Goal: Transaction & Acquisition: Book appointment/travel/reservation

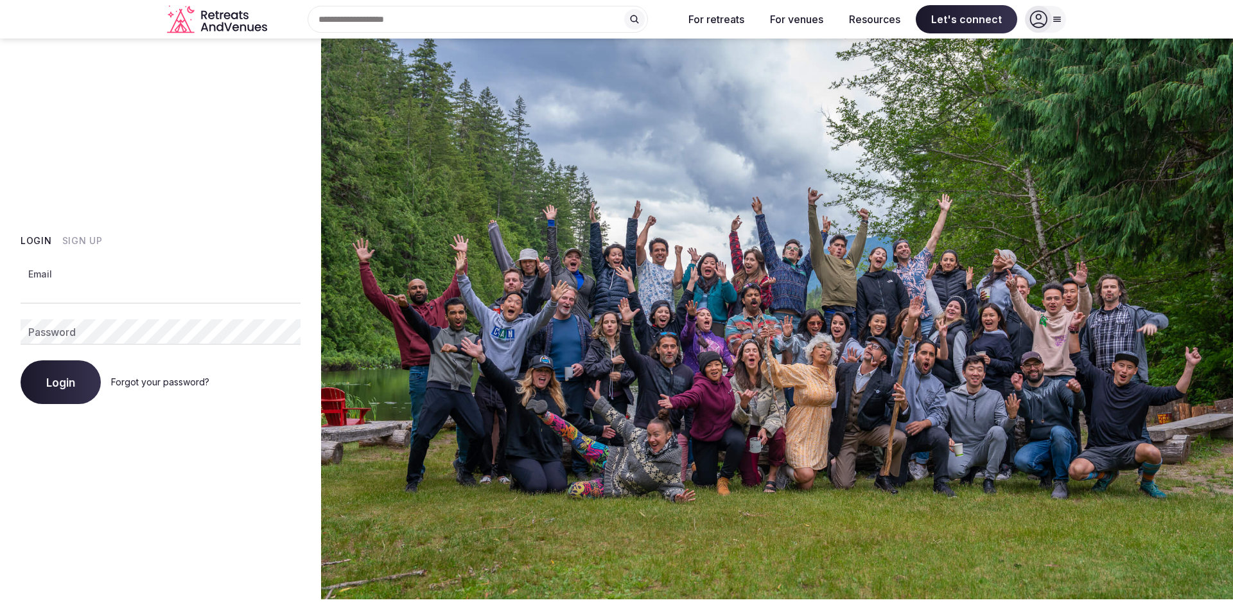
type input "**********"
click at [93, 383] on button "Login" at bounding box center [61, 382] width 80 height 44
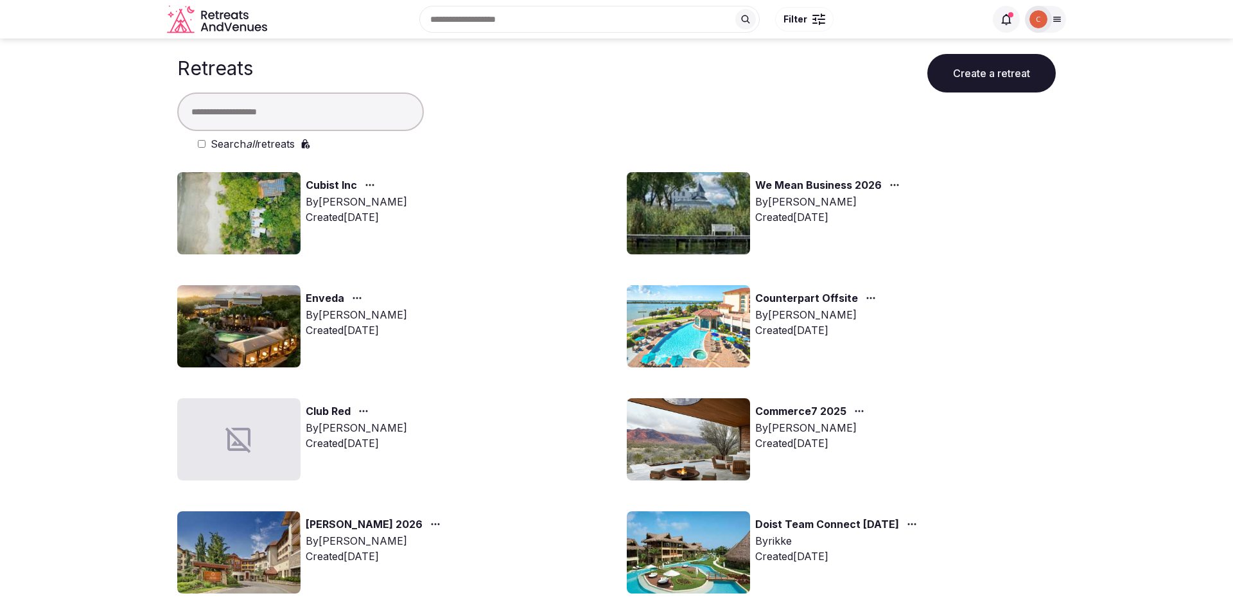
click at [316, 178] on link "Cubist Inc" at bounding box center [331, 185] width 51 height 17
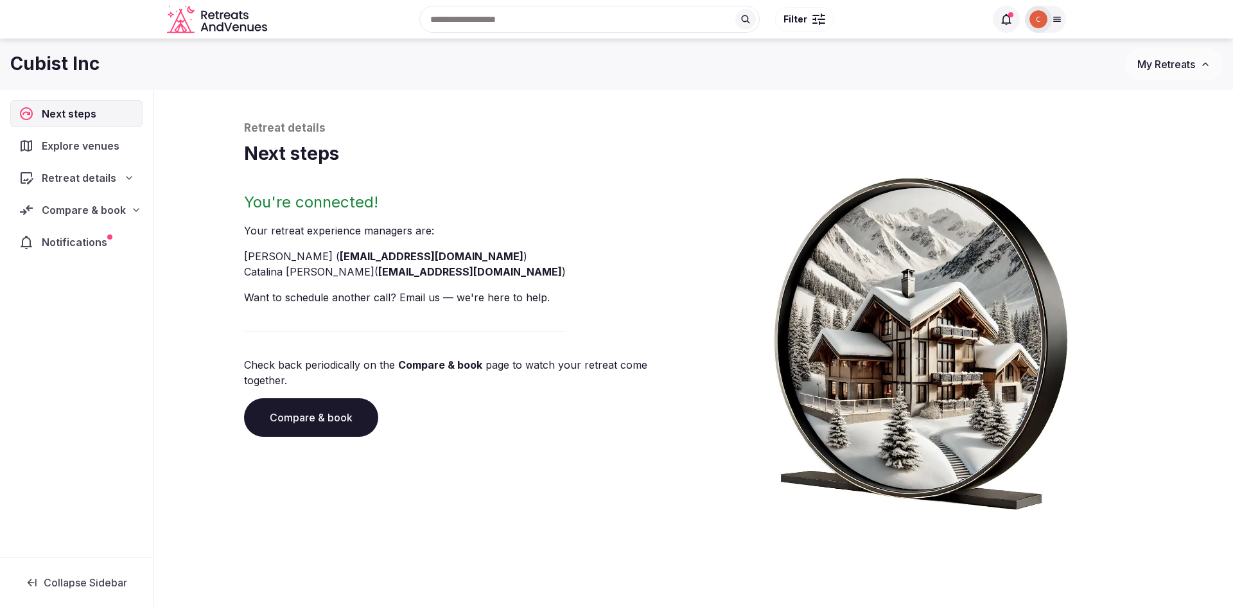
click at [98, 220] on div "Compare & book" at bounding box center [76, 210] width 132 height 27
click at [104, 288] on span "Proposals received (5)" at bounding box center [81, 294] width 101 height 13
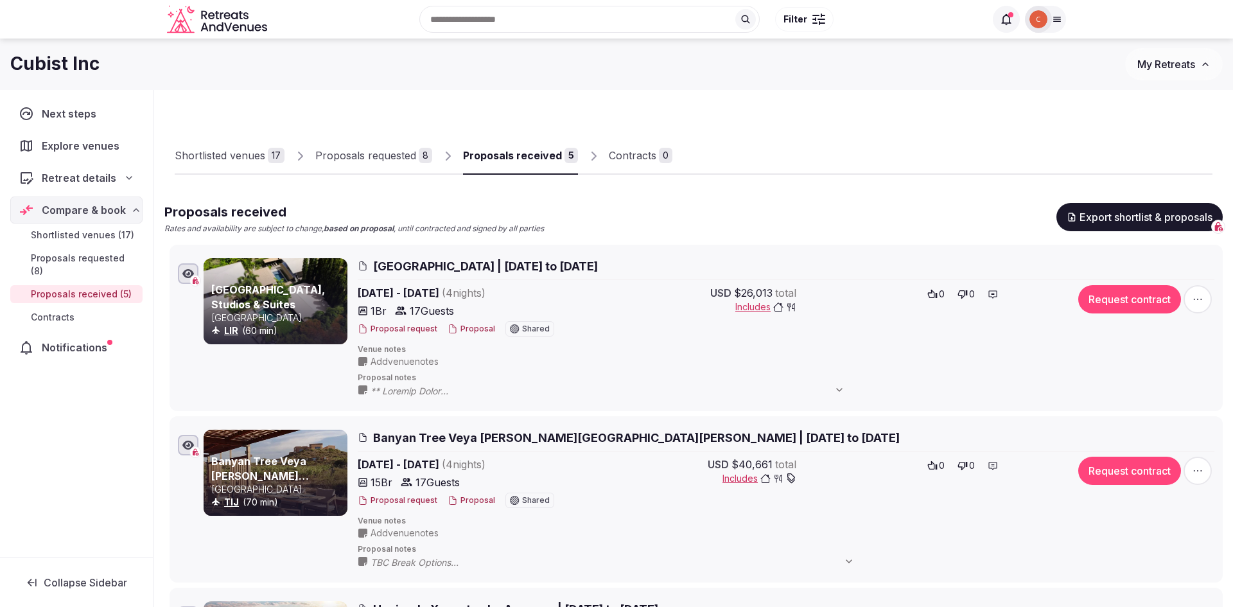
click at [475, 326] on button "Proposal" at bounding box center [472, 329] width 48 height 11
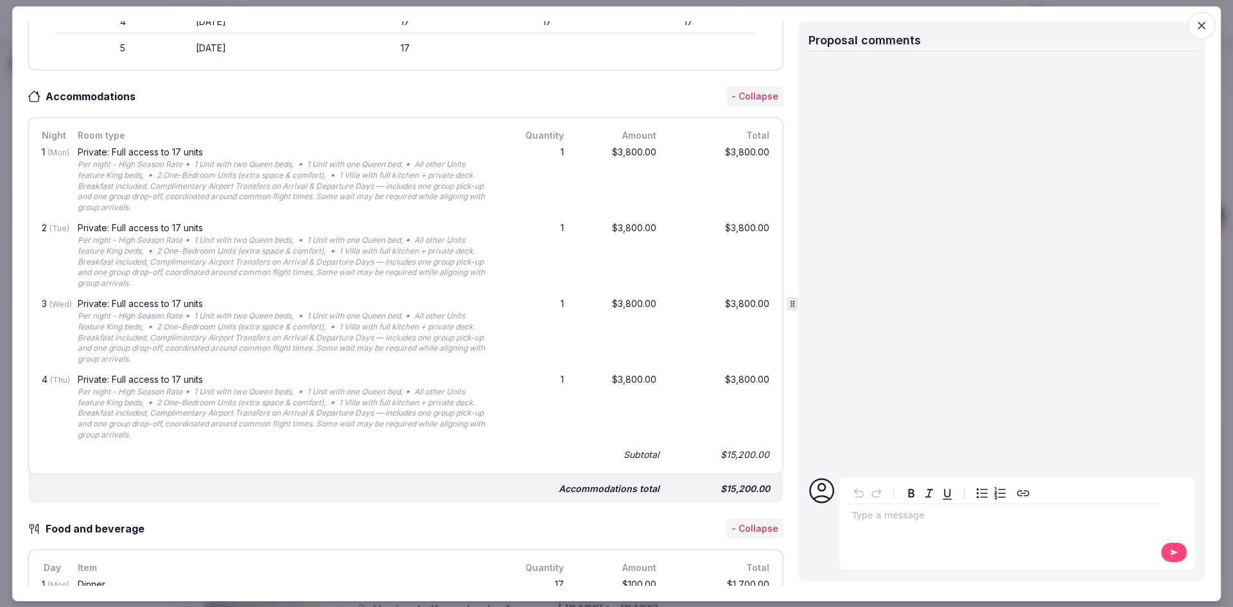
scroll to position [164, 0]
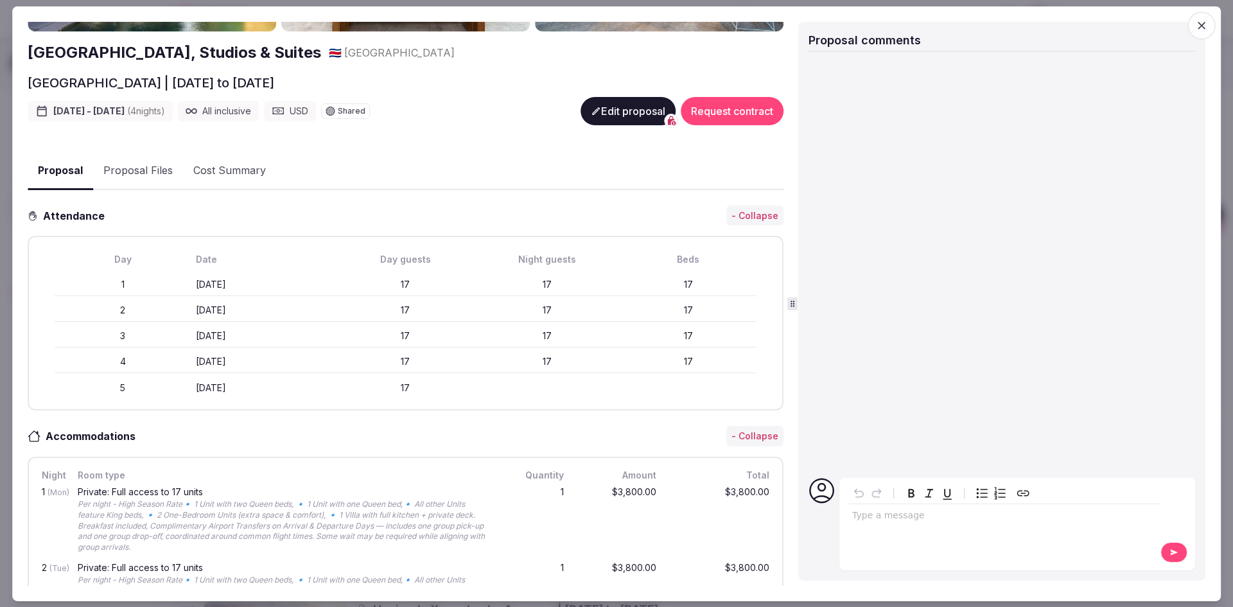
click at [1196, 35] on span "button" at bounding box center [1201, 25] width 28 height 28
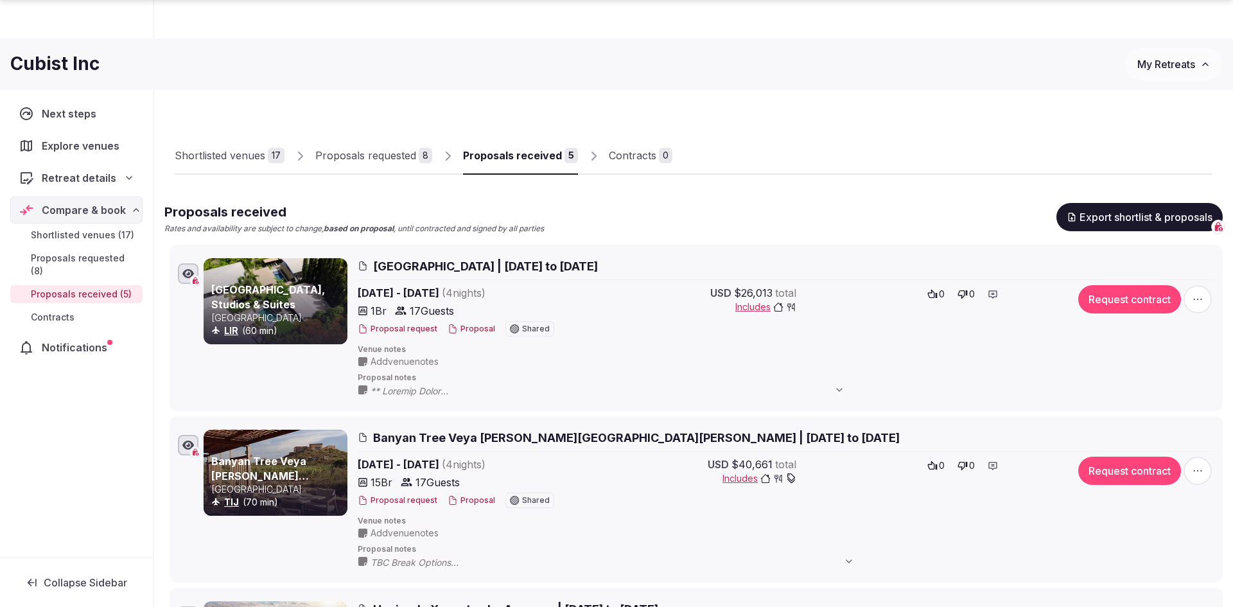
scroll to position [307, 0]
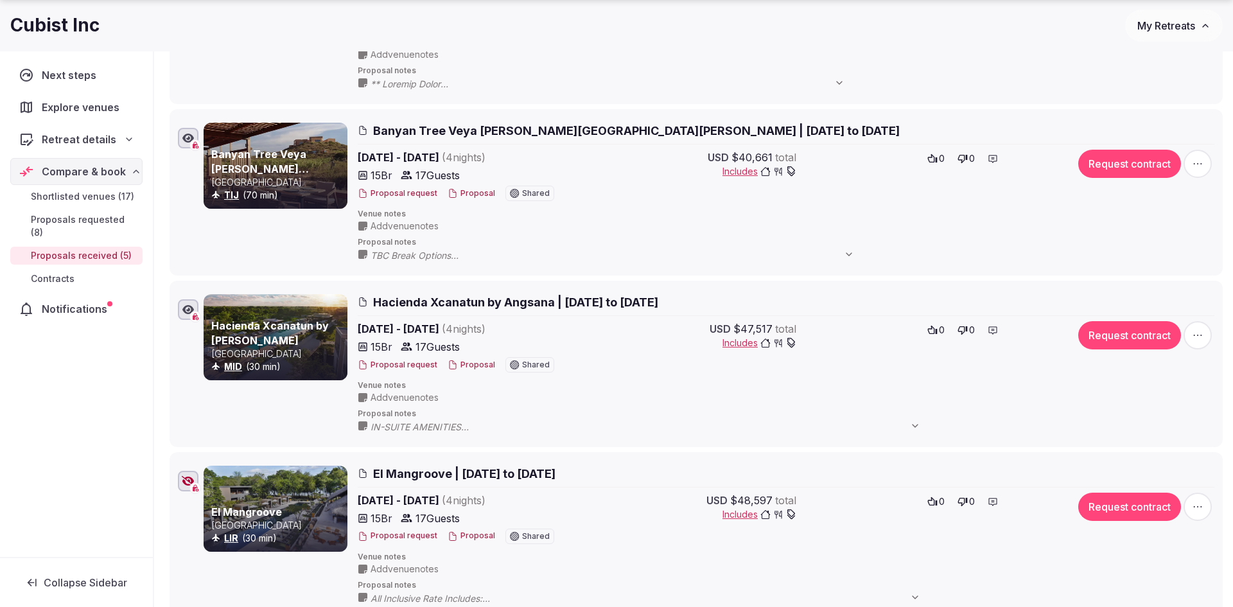
click at [563, 300] on span "Hacienda Xcanatun by Angsana | [DATE] to [DATE]" at bounding box center [515, 302] width 285 height 16
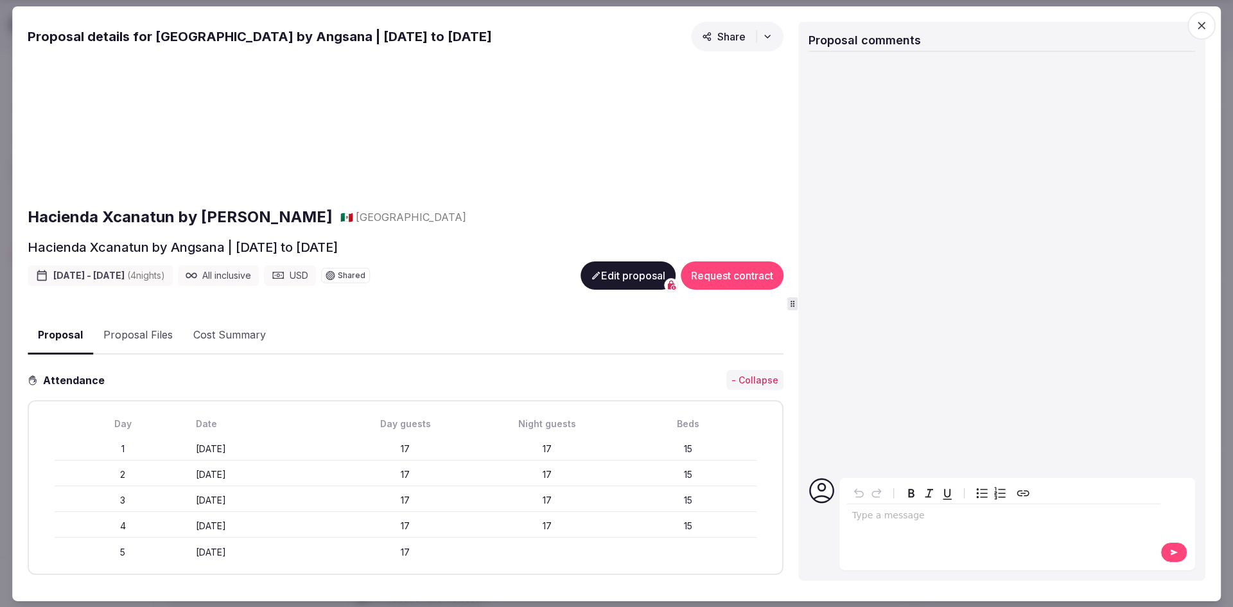
scroll to position [4, 0]
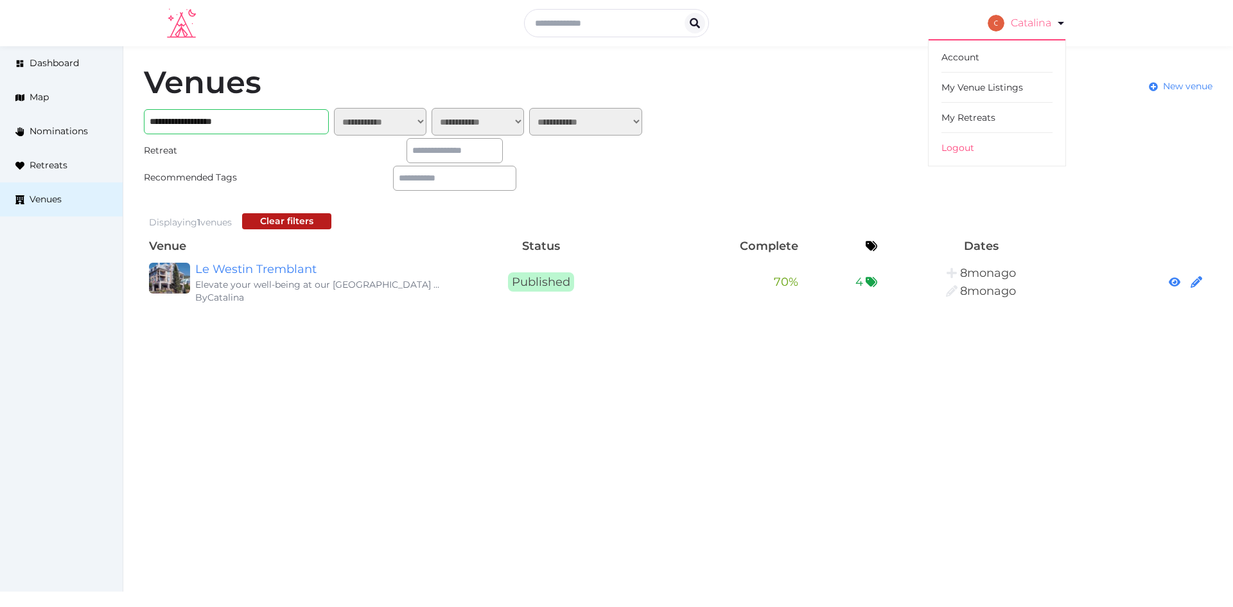
click at [1028, 26] on link "Catalina" at bounding box center [1027, 23] width 78 height 36
click at [972, 112] on link "My Retreats" at bounding box center [996, 118] width 111 height 30
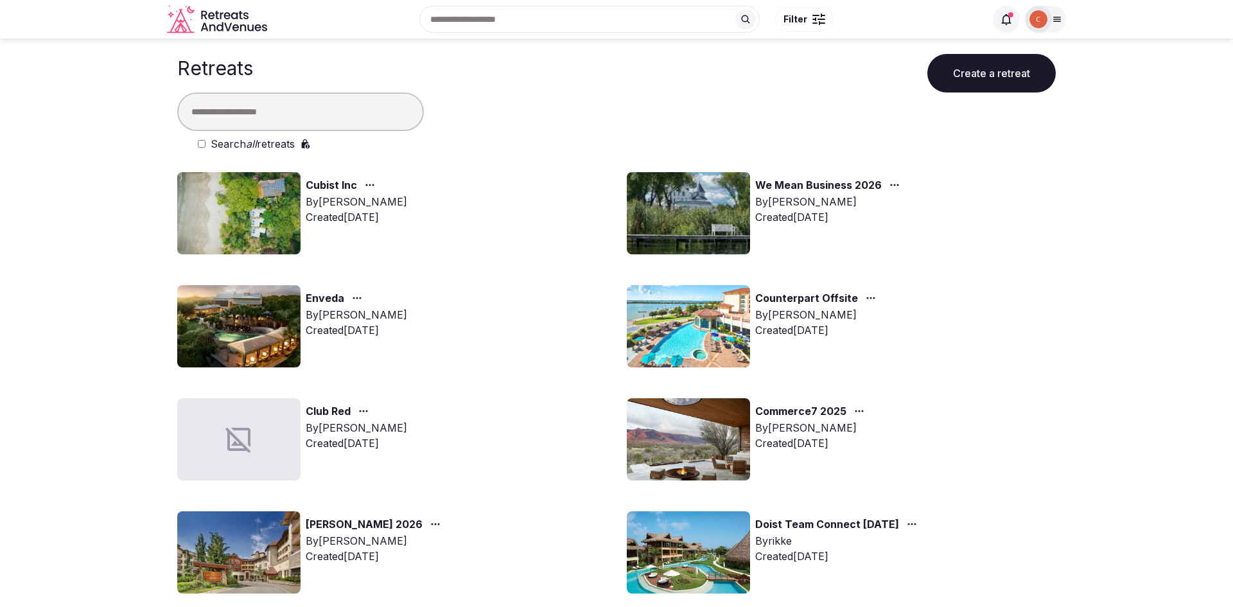
click at [792, 410] on link "Commerce7 2025" at bounding box center [800, 411] width 91 height 17
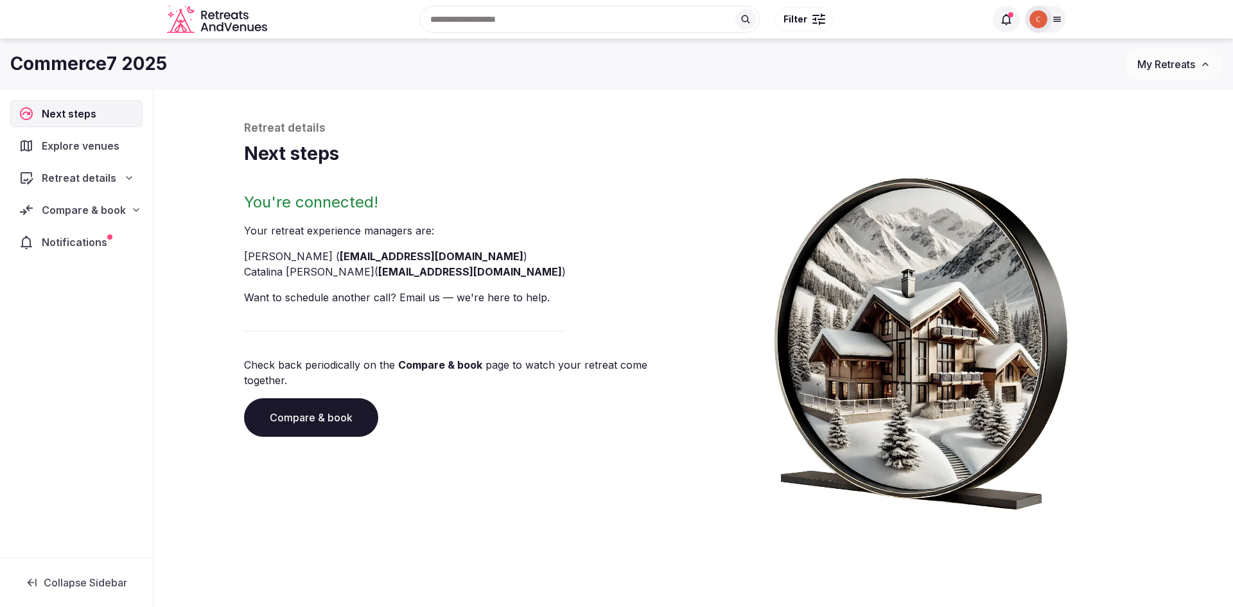
click at [100, 227] on nav "Next steps Explore venues Retreat details Compare & book Notifications" at bounding box center [76, 177] width 132 height 155
click at [103, 215] on span "Compare & book" at bounding box center [84, 209] width 84 height 15
click at [108, 288] on span "Proposals received (25)" at bounding box center [84, 294] width 107 height 13
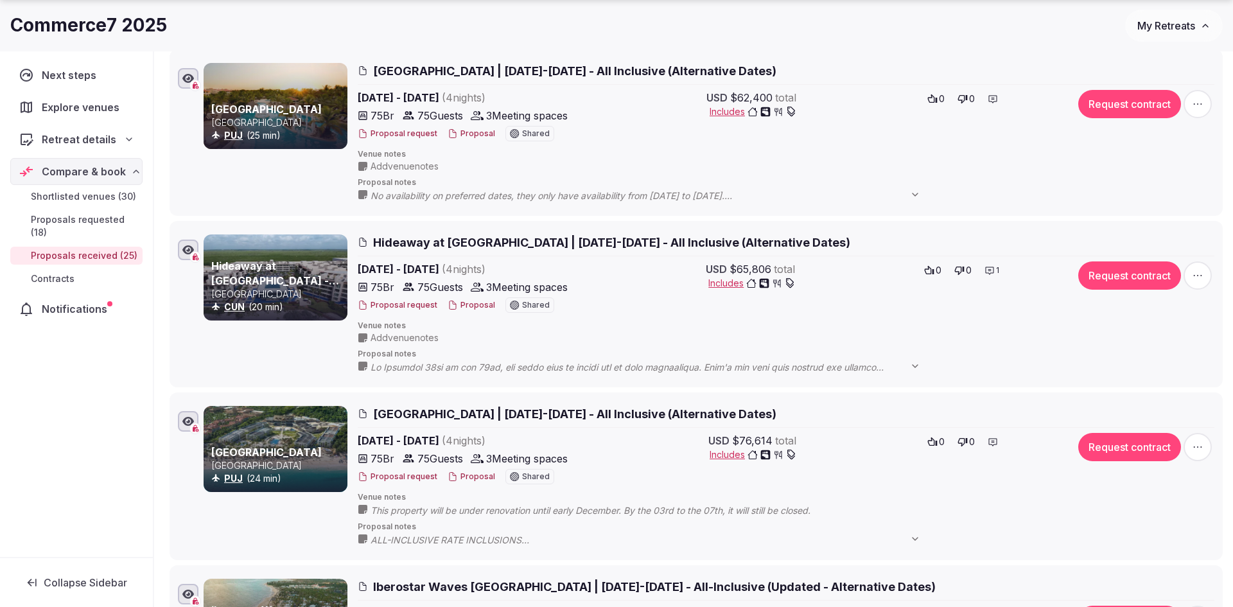
scroll to position [197, 0]
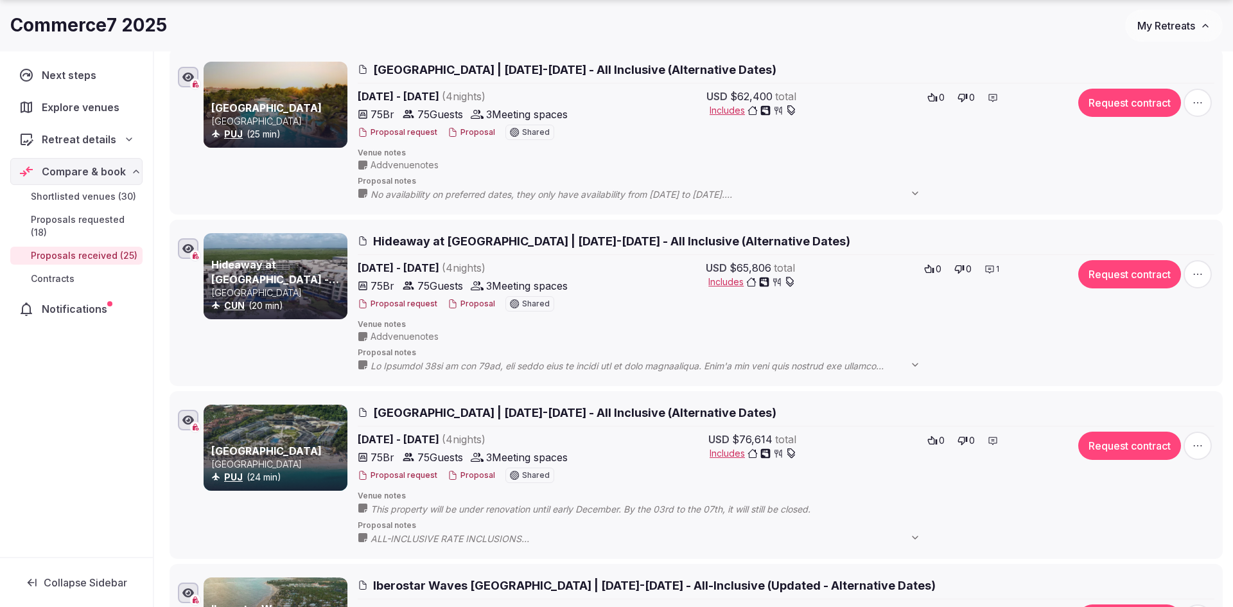
click at [474, 309] on div "Proposal request Proposal Shared" at bounding box center [471, 305] width 226 height 18
click at [486, 299] on button "Proposal" at bounding box center [472, 304] width 48 height 11
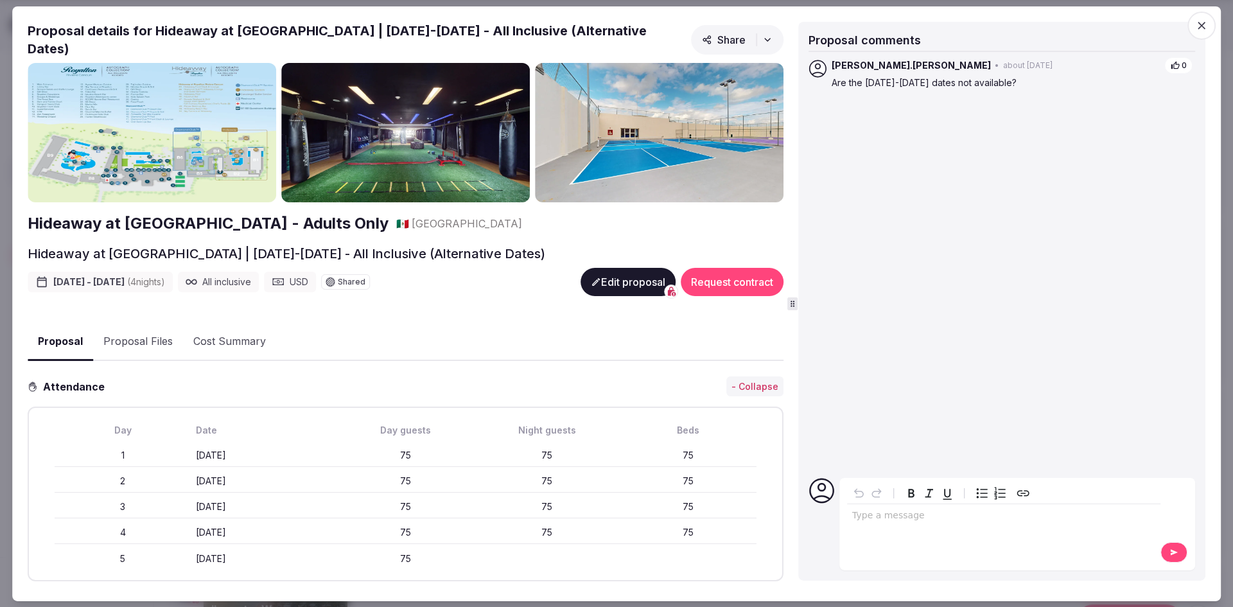
scroll to position [0, 0]
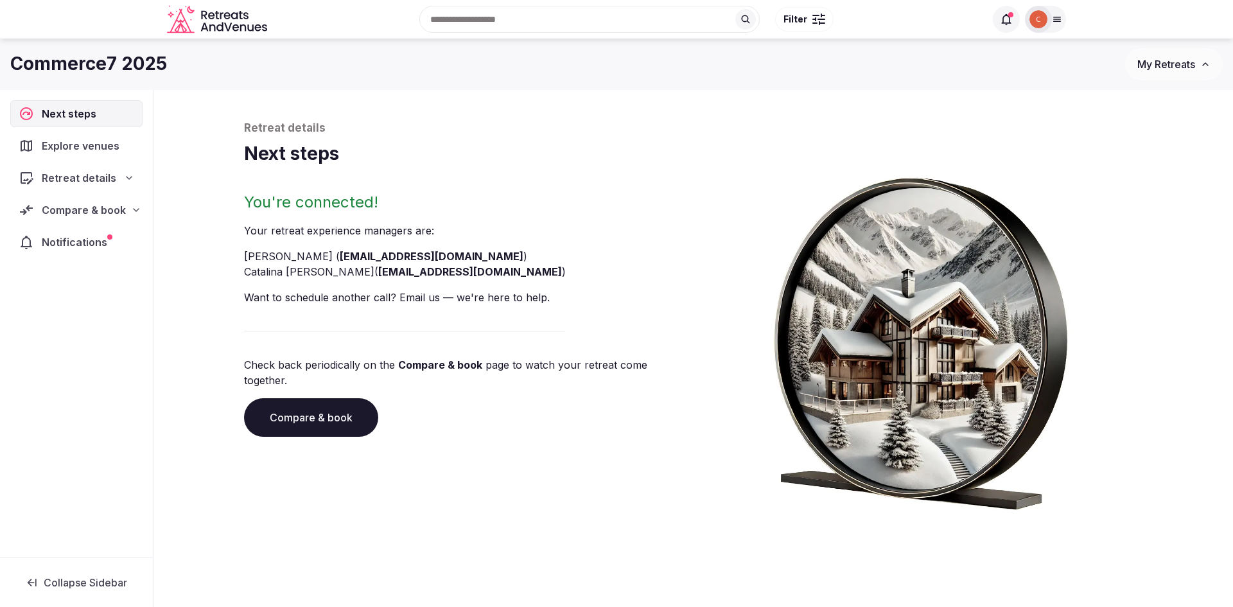
click at [109, 213] on span "Compare & book" at bounding box center [84, 209] width 84 height 15
click at [109, 285] on link "Proposals received (25)" at bounding box center [76, 294] width 132 height 18
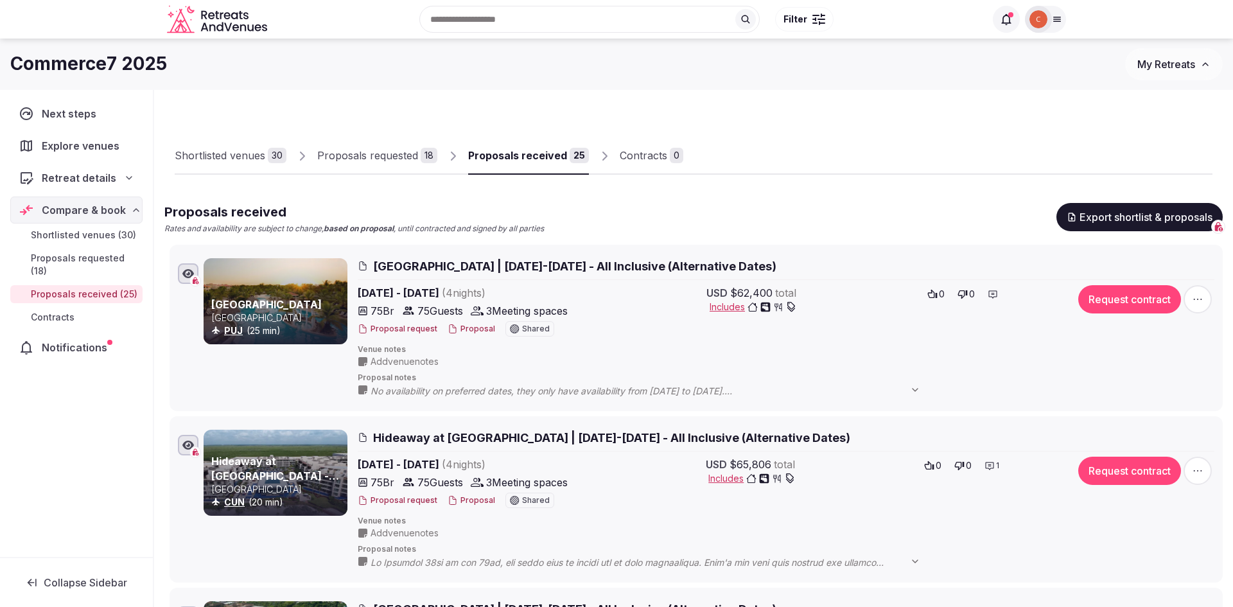
scroll to position [168, 0]
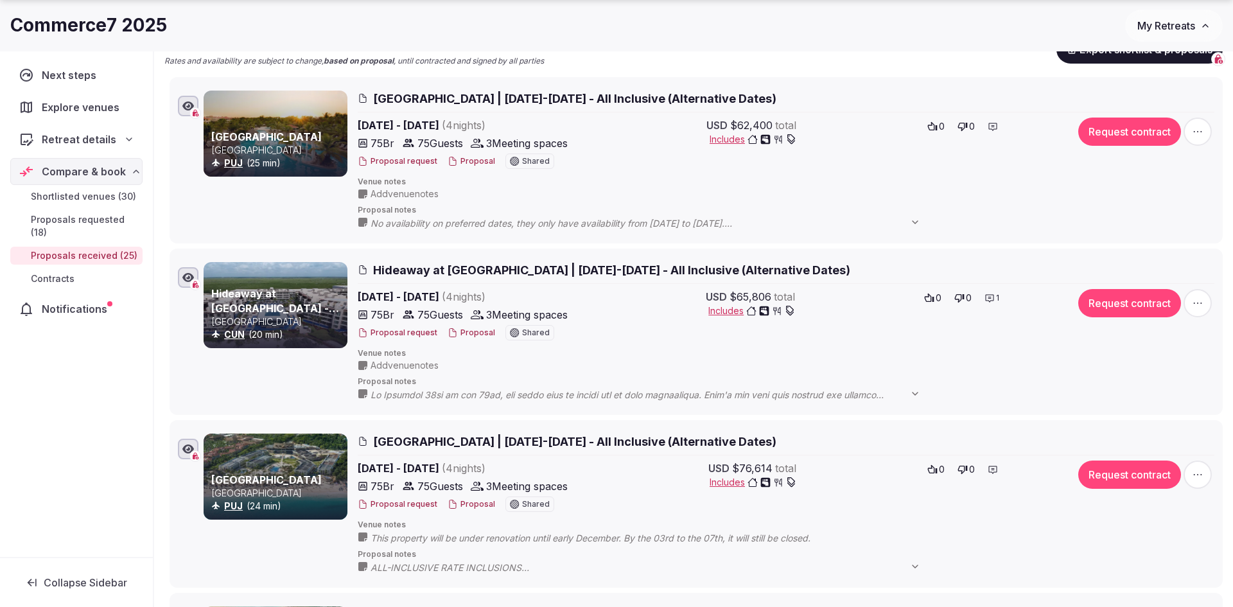
click at [522, 433] on span "Royalton Punta Cana & Hideaway Royalton | December 14-18, 2025 - All Inclusive …" at bounding box center [574, 441] width 403 height 16
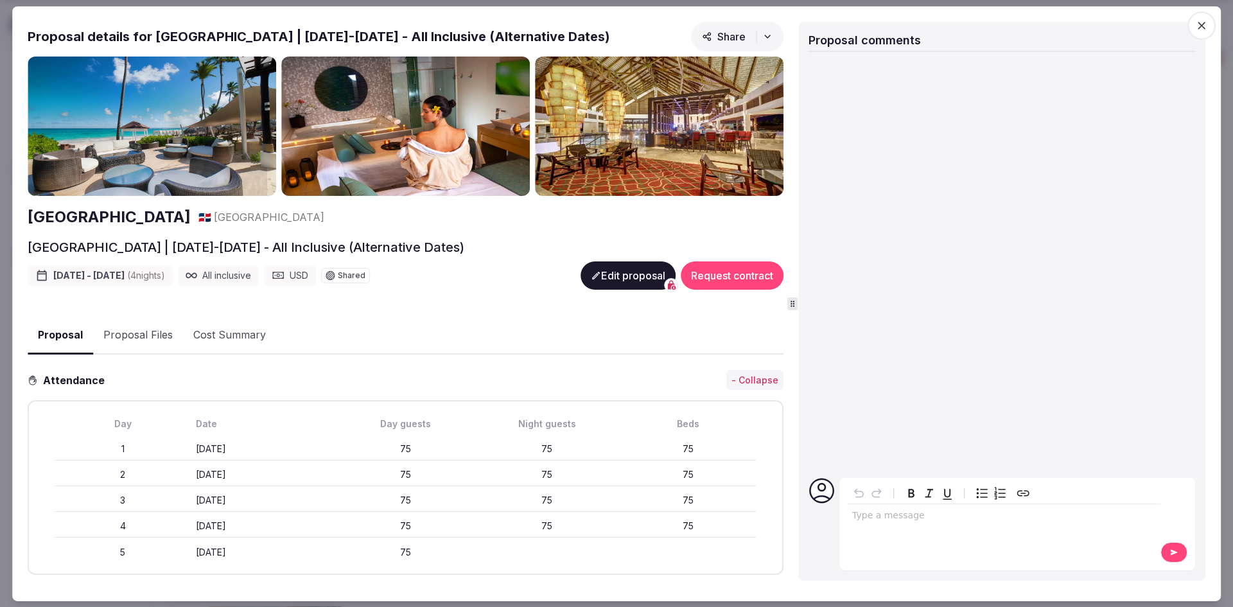
scroll to position [0, 0]
click at [1205, 11] on span "button" at bounding box center [1201, 25] width 28 height 28
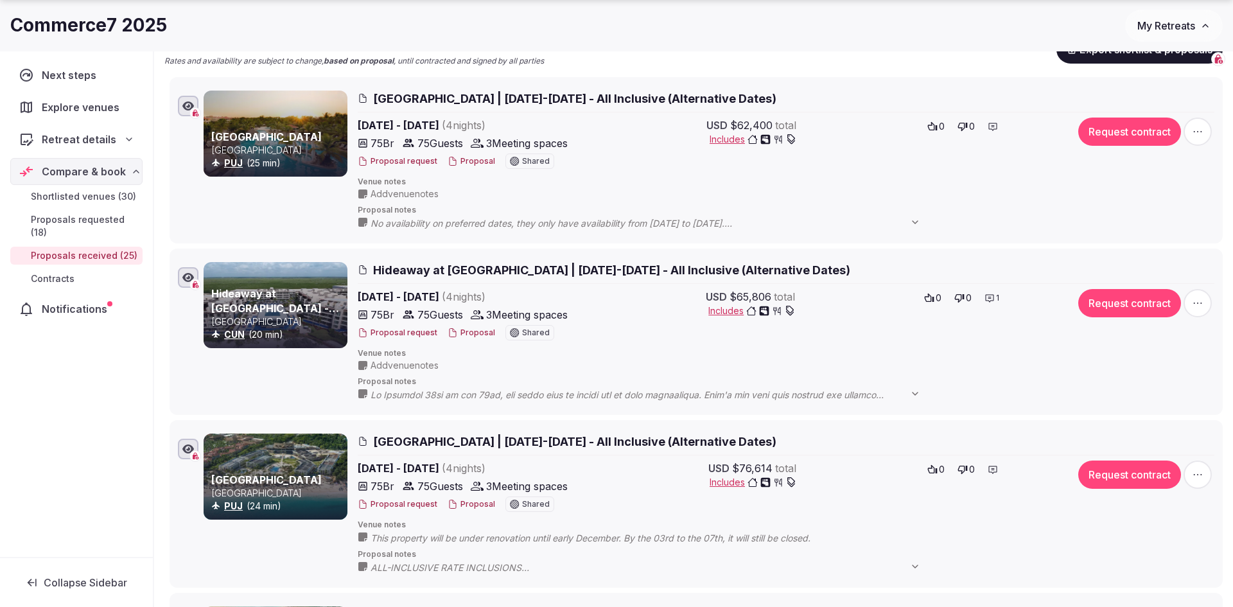
click at [821, 1] on div "Commerce7 2025 My Retreats" at bounding box center [616, 25] width 1233 height 51
click at [469, 328] on button "Proposal" at bounding box center [472, 333] width 48 height 11
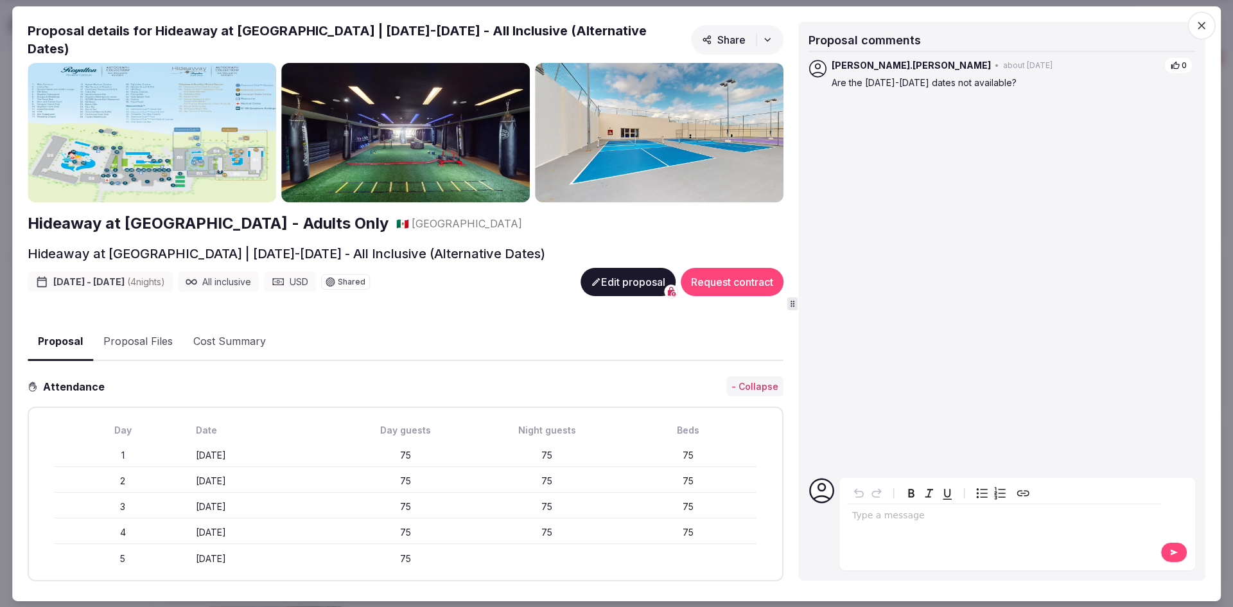
click at [638, 291] on button "Edit proposal" at bounding box center [628, 282] width 95 height 28
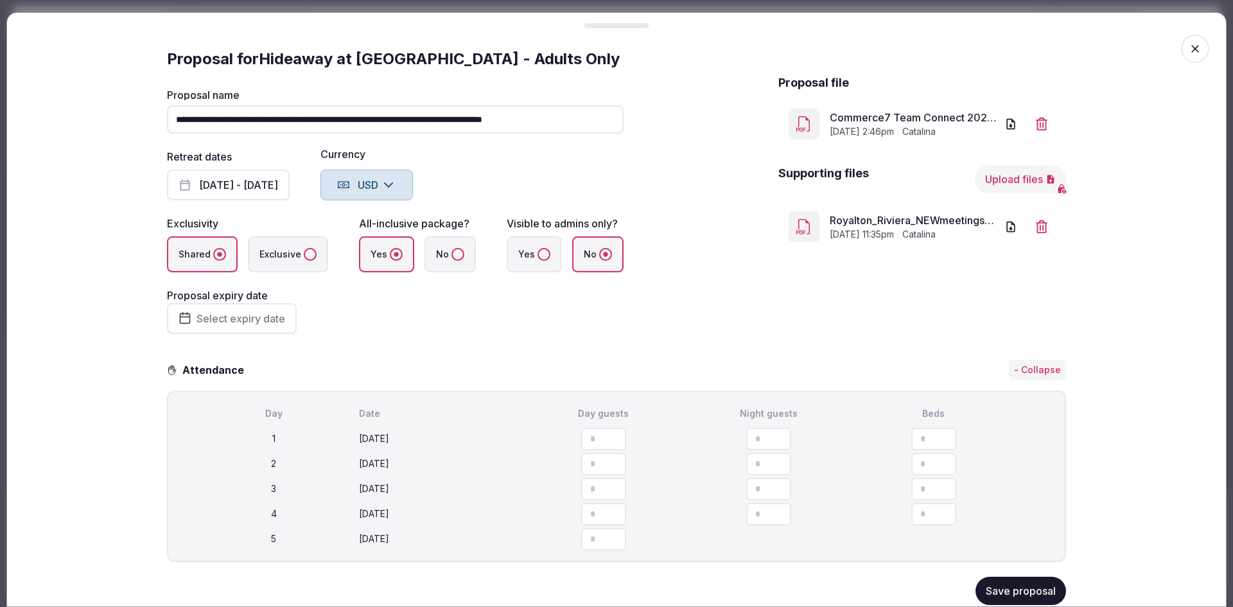
click at [907, 111] on link "Commerce7 Team Connect 2025 (HRC) Dec 2025.pdf" at bounding box center [913, 117] width 167 height 15
click at [1187, 45] on span "button" at bounding box center [1195, 49] width 28 height 28
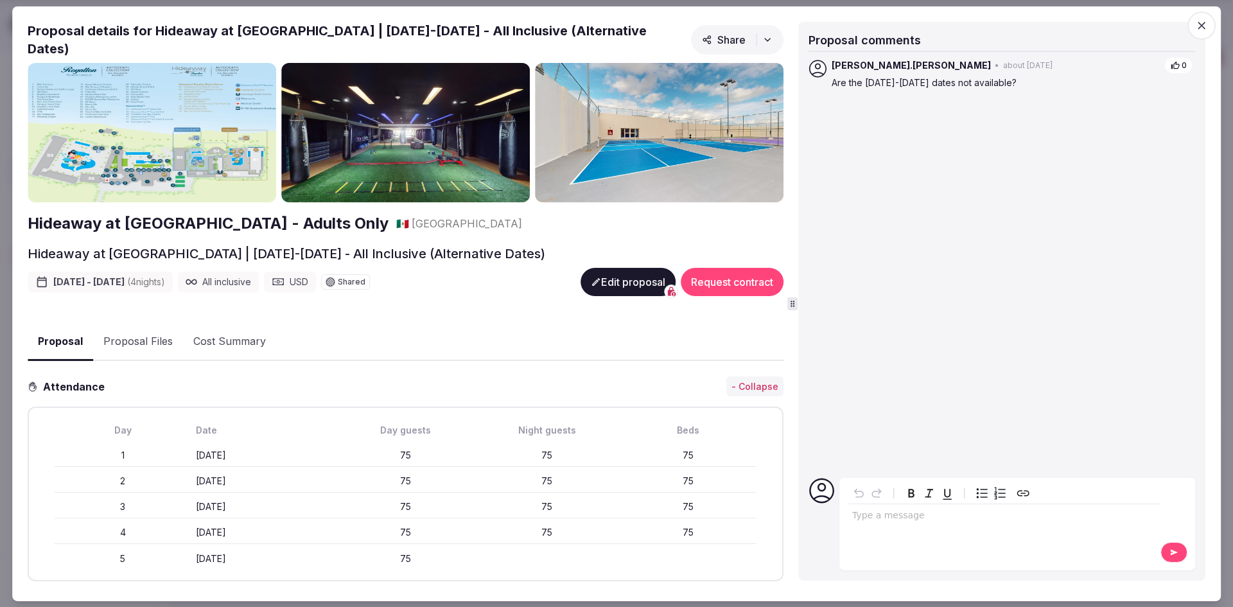
click at [1198, 26] on icon "button" at bounding box center [1201, 25] width 13 height 13
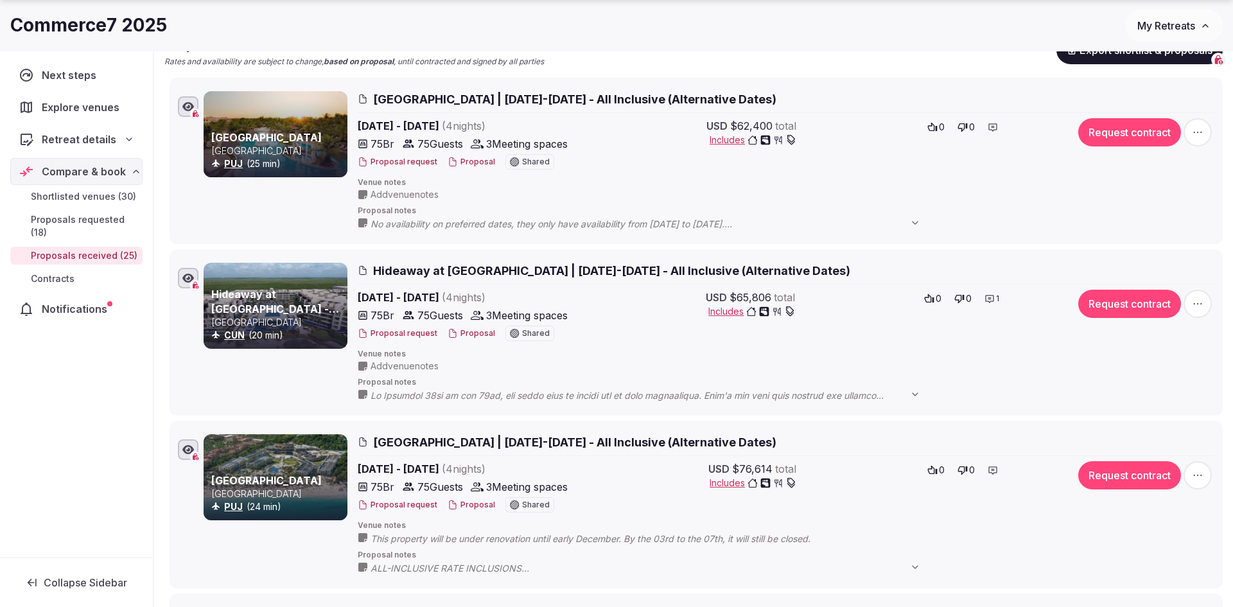
click at [996, 294] on span "1" at bounding box center [997, 298] width 3 height 11
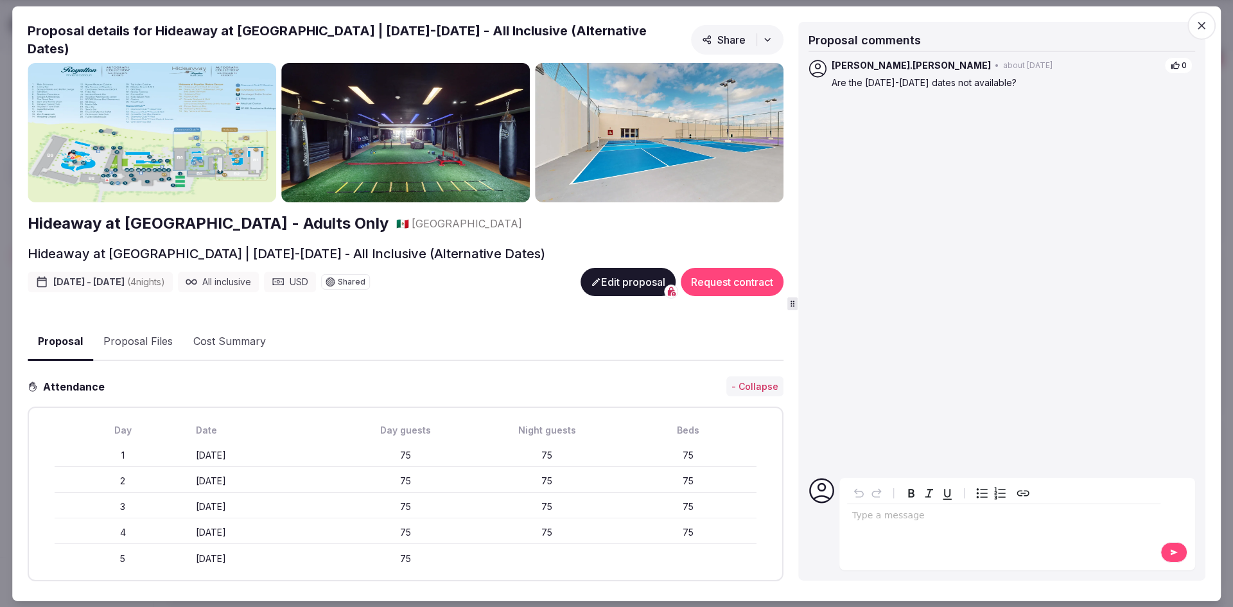
click at [1200, 19] on icon "button" at bounding box center [1201, 25] width 13 height 13
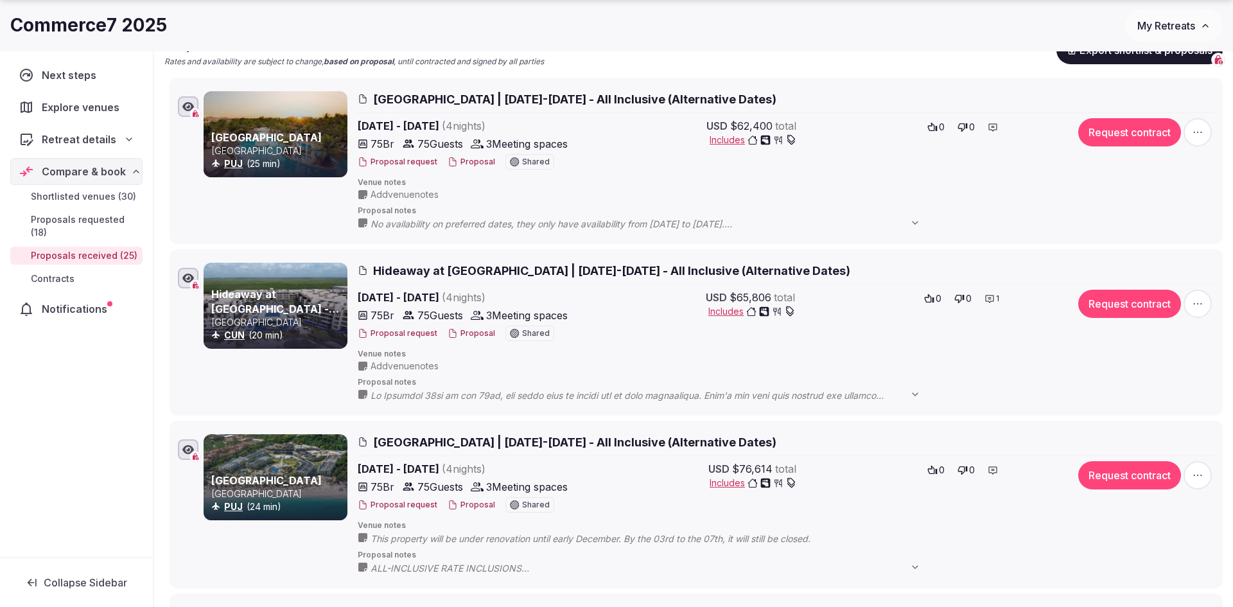
click at [466, 334] on button "Proposal" at bounding box center [472, 333] width 48 height 11
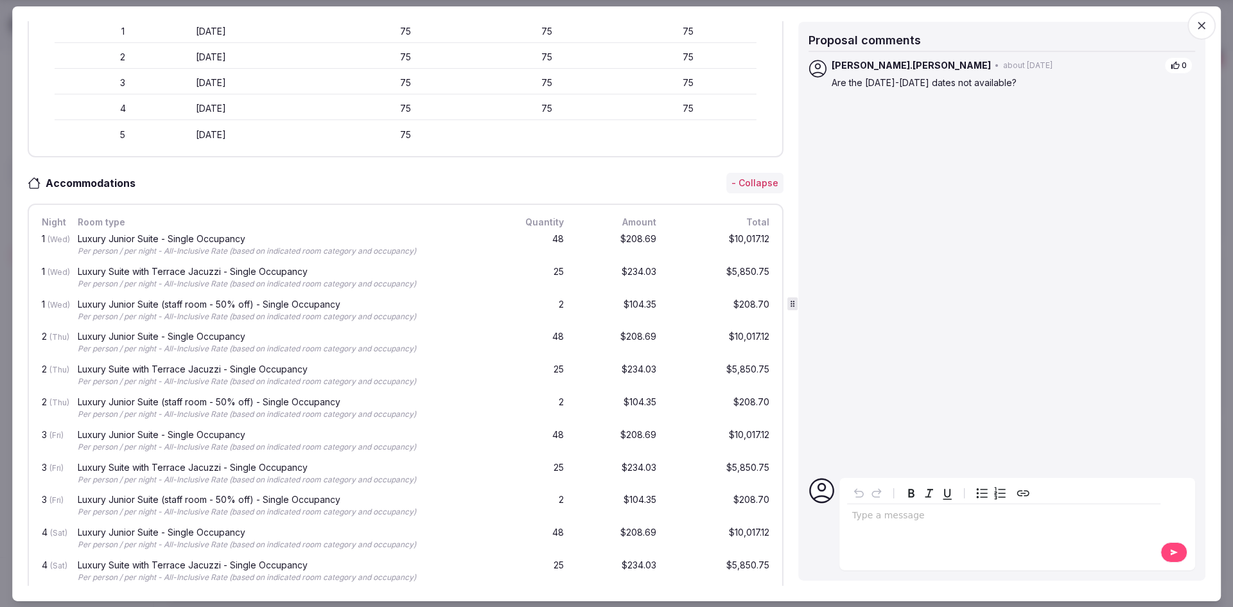
scroll to position [506, 0]
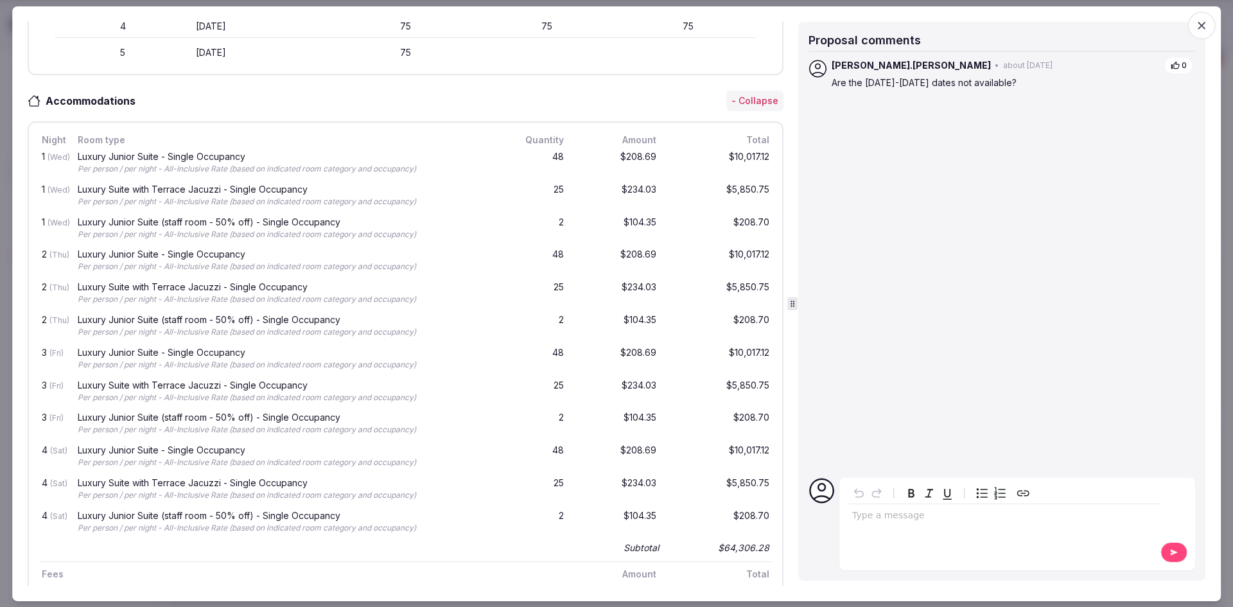
click at [1195, 27] on icon "button" at bounding box center [1201, 25] width 13 height 13
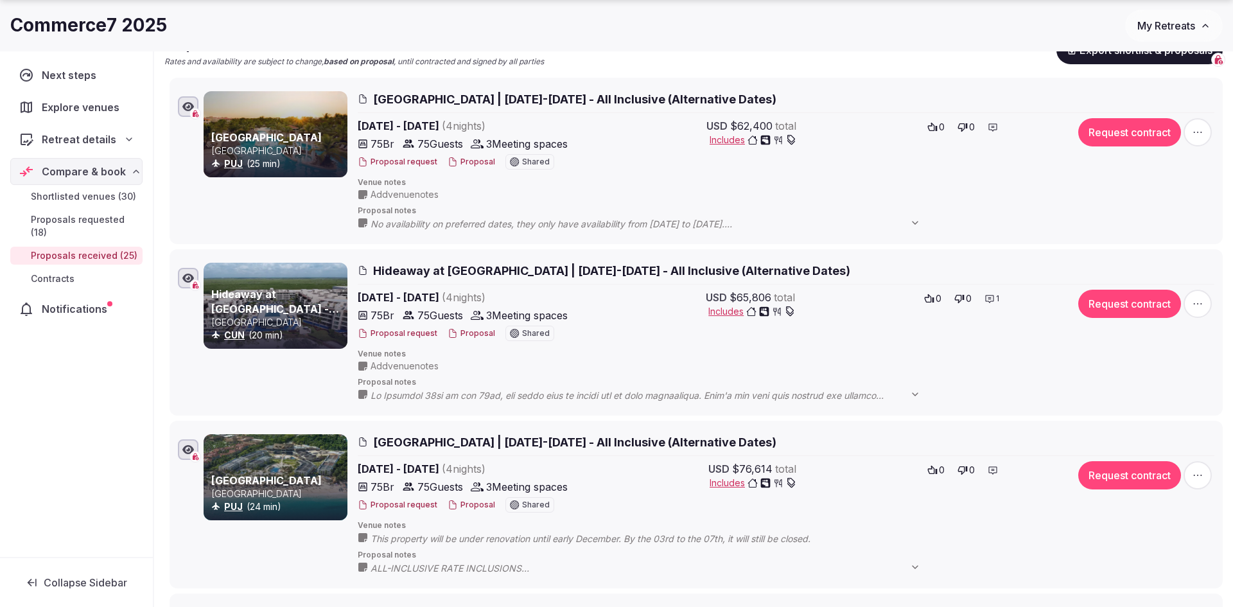
click at [481, 505] on button "Proposal" at bounding box center [472, 505] width 48 height 11
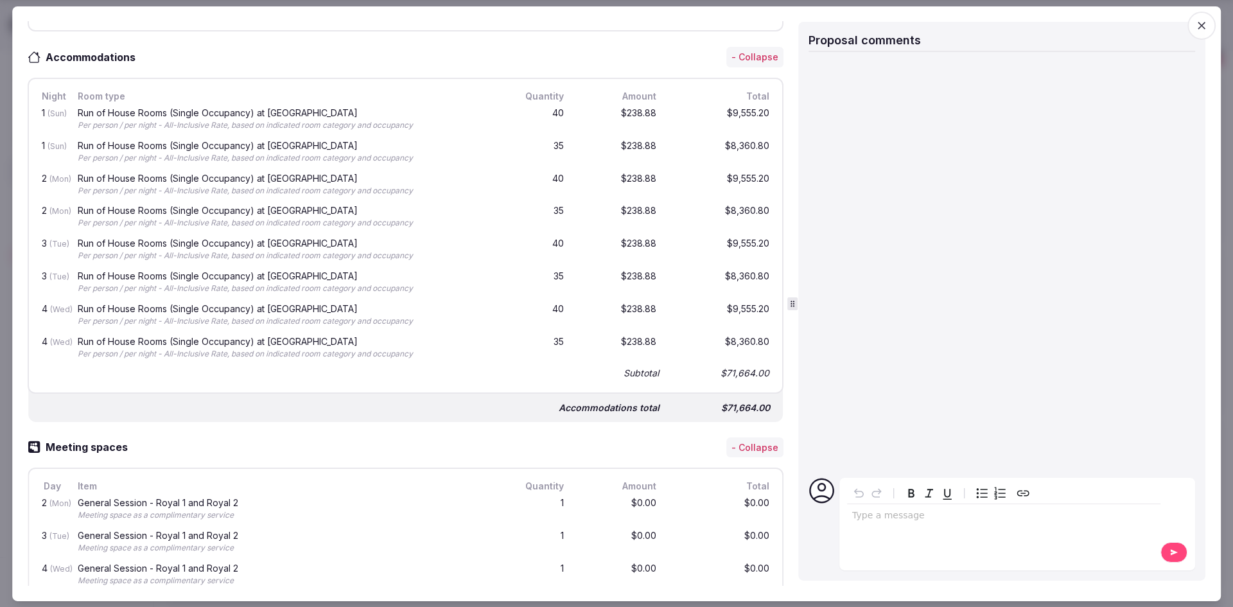
scroll to position [416, 0]
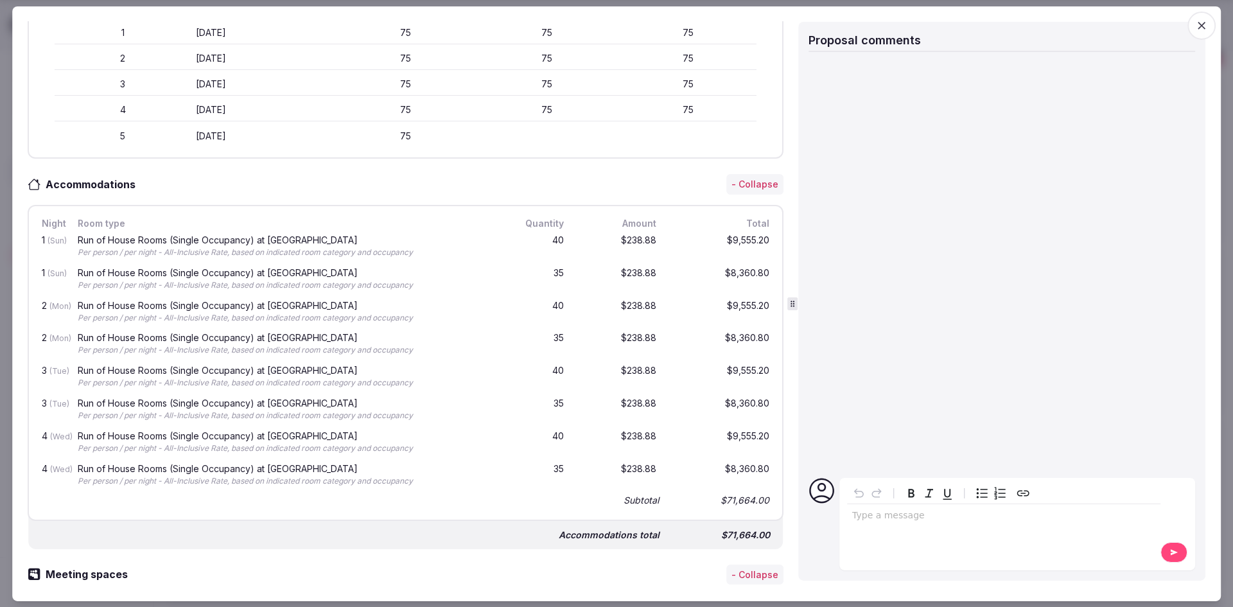
click at [1209, 30] on span "button" at bounding box center [1201, 25] width 28 height 28
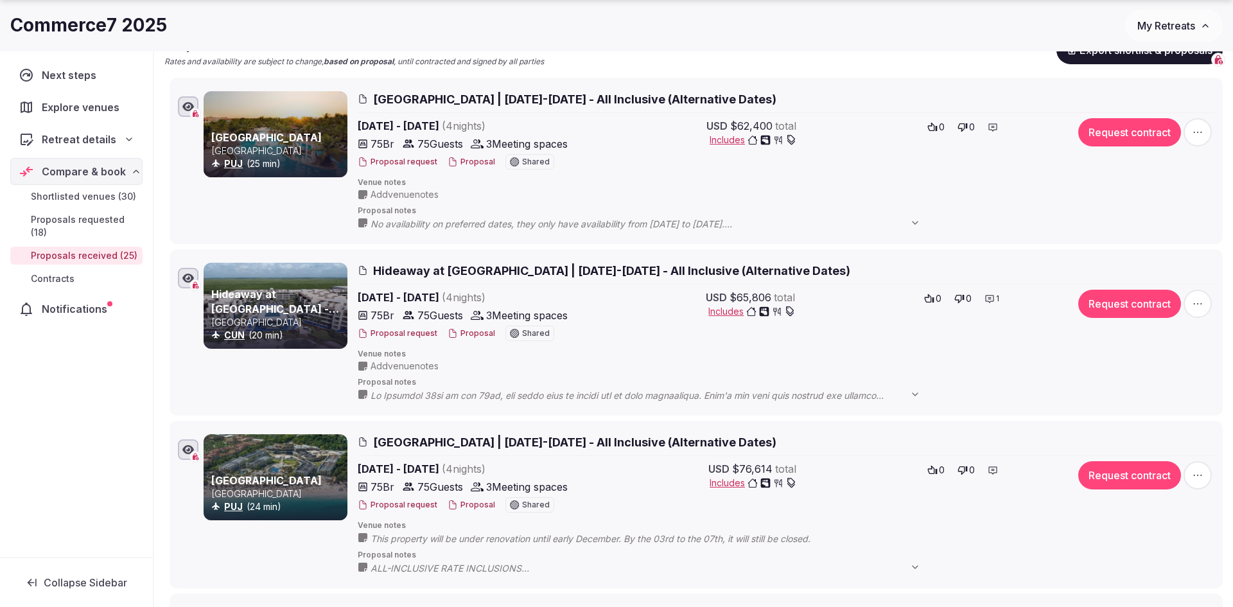
click at [554, 263] on span "Hideaway at Royalton Riviera Cancun | December 10-14, 2025 - All Inclusive (Alt…" at bounding box center [611, 271] width 477 height 16
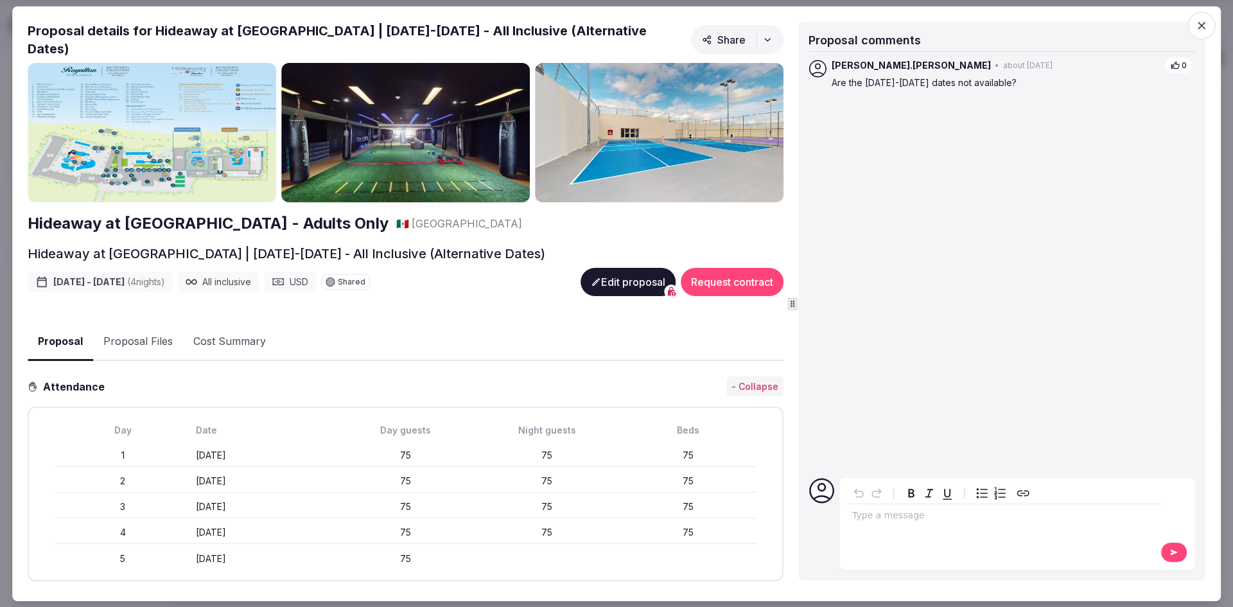
scroll to position [0, 0]
click at [1218, 24] on div "Proposal Proposal Proposal details for Hideaway at Royalton Riviera Cancun | De…" at bounding box center [616, 303] width 1209 height 595
click at [1200, 39] on div "Proposal comments michael.ofarrell • about 1 month ago 0 Are the Dec 3-7 dates …" at bounding box center [1001, 300] width 407 height 559
click at [1200, 21] on icon "button" at bounding box center [1201, 25] width 13 height 13
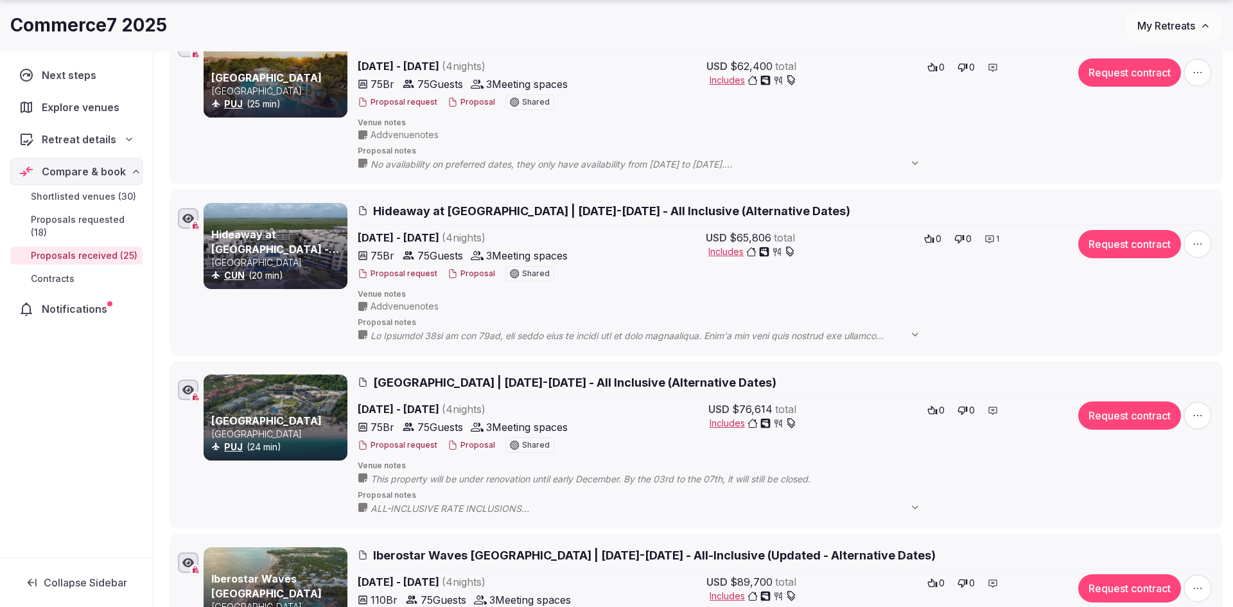
scroll to position [230, 0]
